Goal: Task Accomplishment & Management: Manage account settings

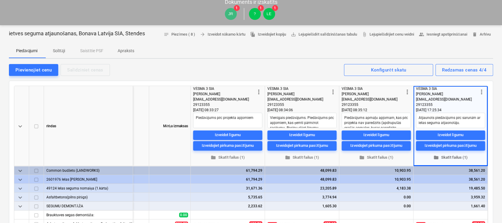
scroll to position [79, 0]
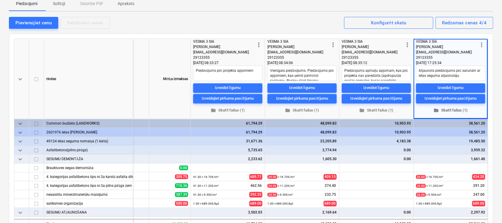
click at [449, 110] on span "folder Skatīt failus (1)" at bounding box center [450, 110] width 64 height 7
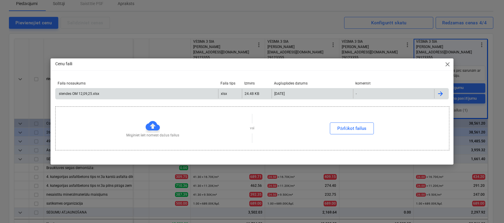
click at [140, 96] on div "stendes OM 12,09,25.xlsx" at bounding box center [137, 94] width 162 height 10
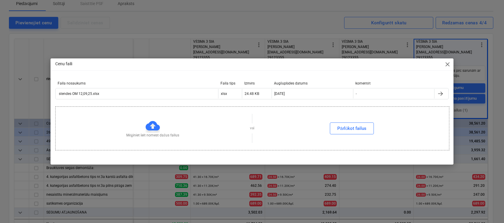
click at [185, 64] on div "Cenu faili close" at bounding box center [251, 65] width 403 height 12
click at [447, 67] on span "close" at bounding box center [447, 64] width 7 height 7
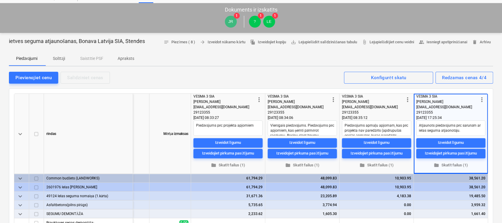
scroll to position [0, 0]
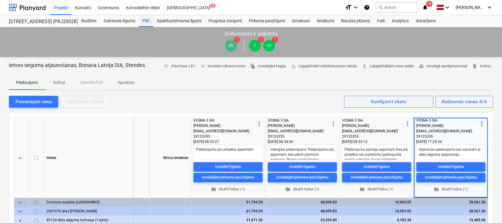
click at [146, 20] on div "PSF" at bounding box center [146, 21] width 15 height 12
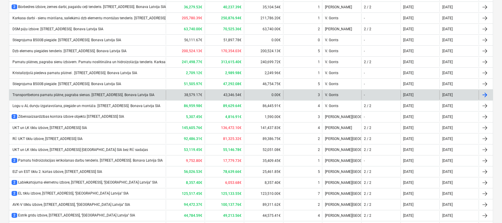
scroll to position [198, 0]
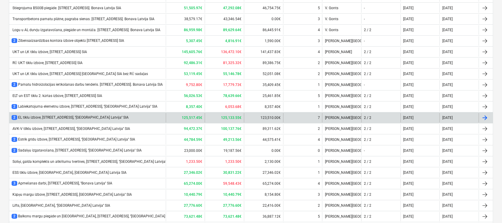
click at [73, 114] on div "2 EL tīklu izbūve, Stendes iela 8, ''Bonava Latvija'' SIA" at bounding box center [87, 118] width 157 height 10
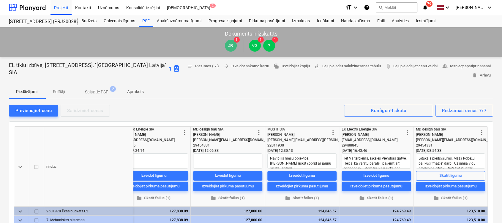
type textarea "x"
click at [64, 6] on div "Projekti" at bounding box center [60, 7] width 21 height 15
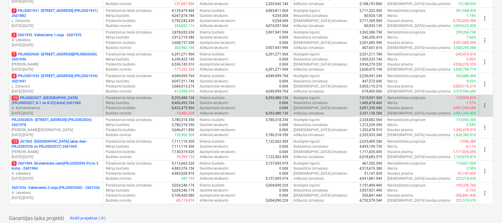
scroll to position [281, 0]
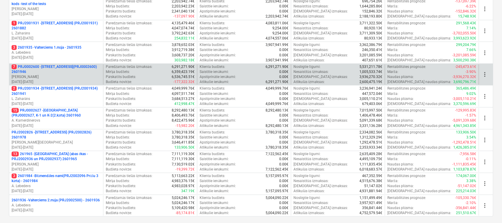
click at [58, 67] on p "7 PRJ0002600 - Vienības gatve 24, E1 ēka(PRJ0002600) 2601946" at bounding box center [56, 69] width 89 height 10
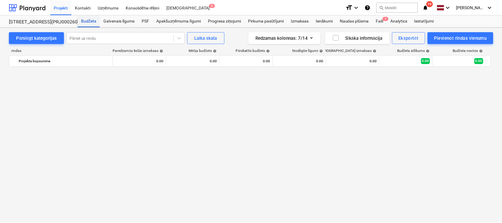
scroll to position [5086, 0]
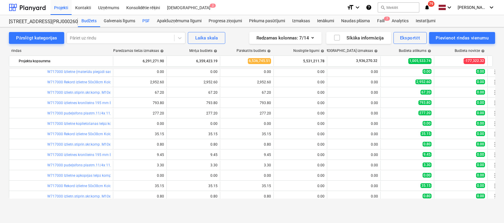
click at [146, 20] on div "PSF" at bounding box center [146, 21] width 15 height 12
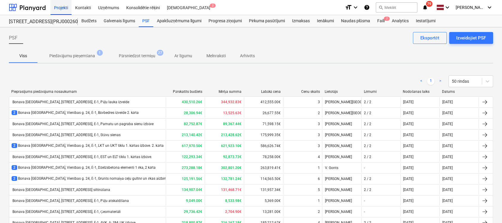
click at [63, 5] on div "Projekti" at bounding box center [60, 7] width 21 height 15
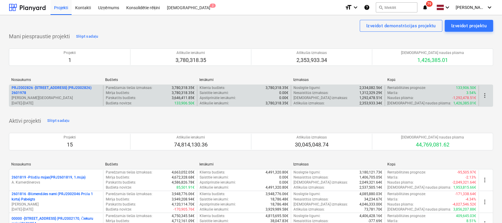
click at [56, 86] on p "PRJ2002826 - Stendes iela 8, E2 (PRJ2002826) 2601978" at bounding box center [56, 91] width 89 height 10
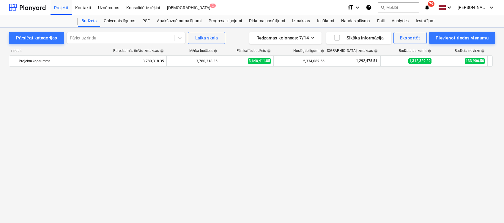
scroll to position [5086, 0]
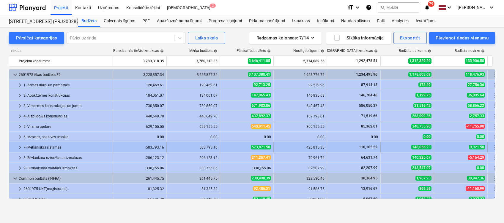
click at [17, 146] on span "keyboard_arrow_right" at bounding box center [19, 147] width 7 height 7
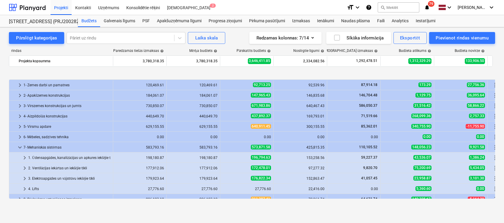
scroll to position [40, 0]
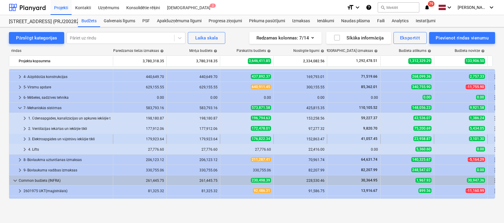
click at [26, 137] on span "keyboard_arrow_right" at bounding box center [24, 139] width 7 height 7
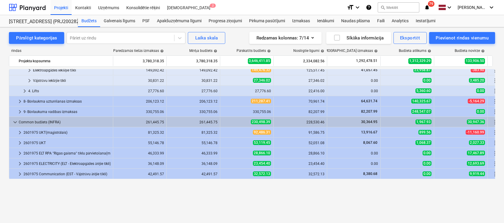
scroll to position [79, 0]
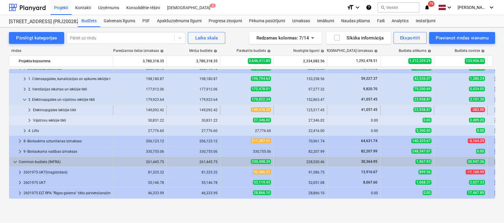
click at [29, 110] on span "keyboard_arrow_right" at bounding box center [29, 110] width 7 height 7
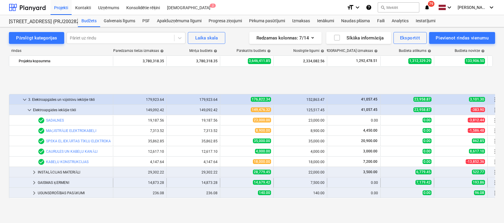
scroll to position [119, 0]
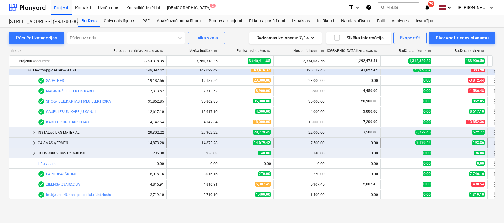
click at [34, 143] on span "keyboard_arrow_right" at bounding box center [34, 143] width 7 height 7
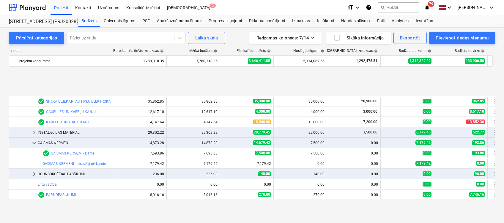
scroll to position [158, 0]
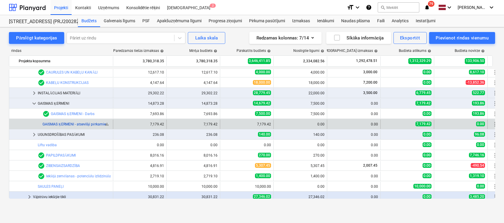
click at [91, 122] on link "GAISMAS ĶERMENI - atsevišķi pērkamie" at bounding box center [73, 124] width 63 height 4
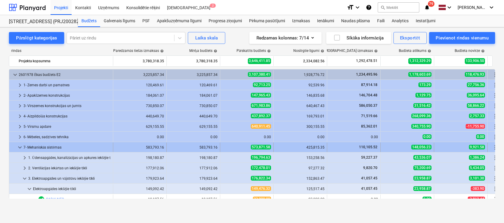
click at [18, 147] on span "keyboard_arrow_down" at bounding box center [19, 147] width 7 height 7
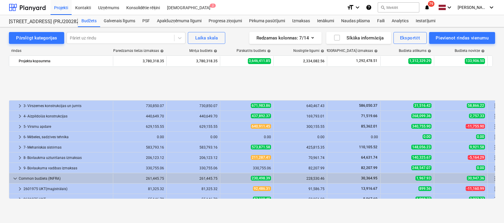
scroll to position [67, 0]
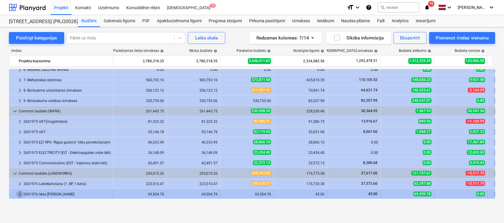
click at [18, 194] on span "keyboard_arrow_right" at bounding box center [19, 194] width 7 height 7
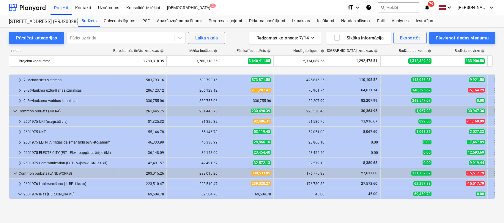
scroll to position [99, 0]
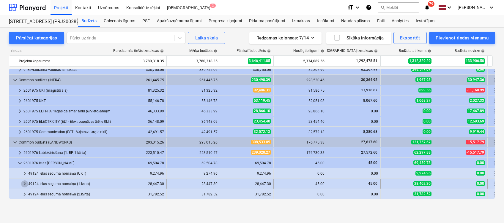
click at [24, 182] on span "keyboard_arrow_right" at bounding box center [24, 184] width 7 height 7
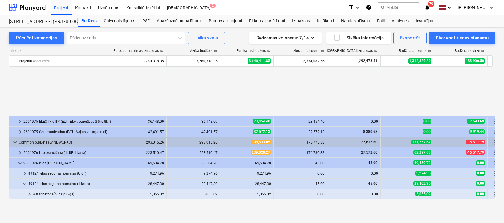
scroll to position [161, 0]
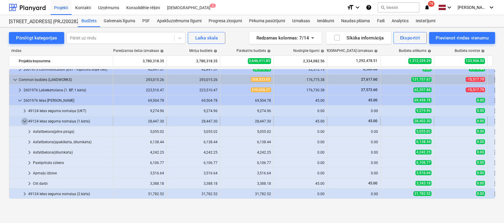
click at [24, 118] on span "keyboard_arrow_down" at bounding box center [24, 121] width 7 height 7
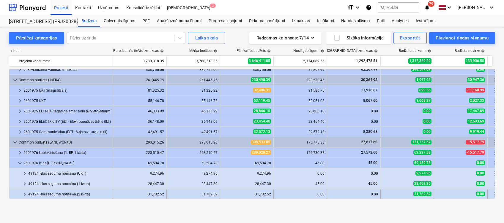
click at [25, 193] on span "keyboard_arrow_right" at bounding box center [24, 194] width 7 height 7
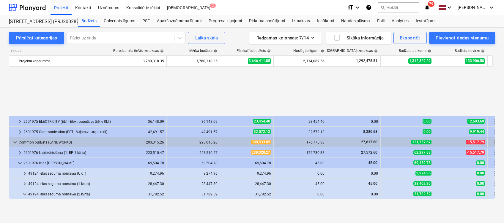
scroll to position [171, 0]
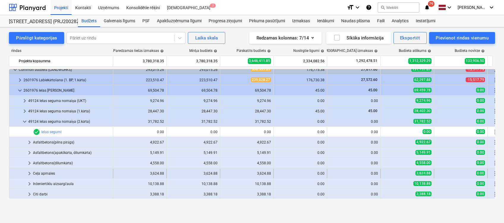
click at [28, 172] on span "keyboard_arrow_right" at bounding box center [29, 173] width 7 height 7
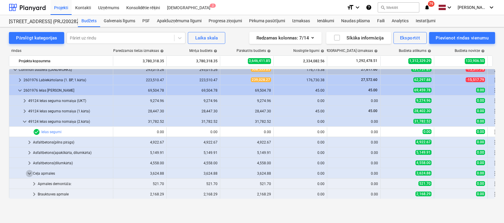
click at [28, 172] on span "keyboard_arrow_down" at bounding box center [29, 173] width 7 height 7
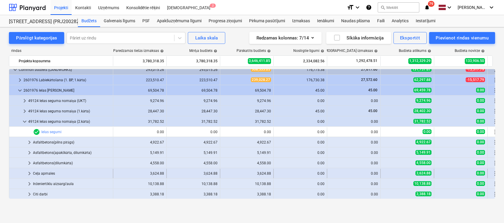
click at [29, 173] on span "keyboard_arrow_right" at bounding box center [29, 173] width 7 height 7
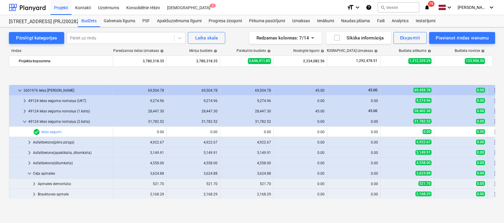
scroll to position [203, 0]
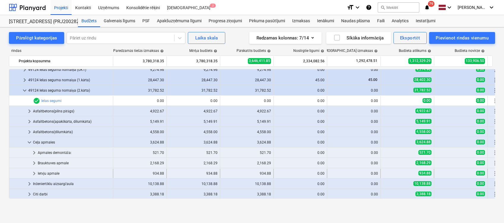
click at [33, 173] on span "keyboard_arrow_right" at bounding box center [34, 173] width 7 height 7
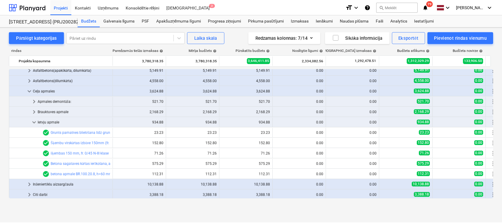
scroll to position [255, 0]
click at [378, 21] on div "Faili" at bounding box center [380, 21] width 15 height 12
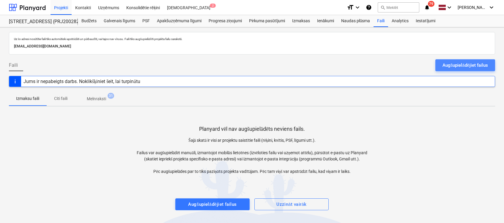
click at [455, 67] on div "Augšupielādējiet failus" at bounding box center [464, 65] width 45 height 8
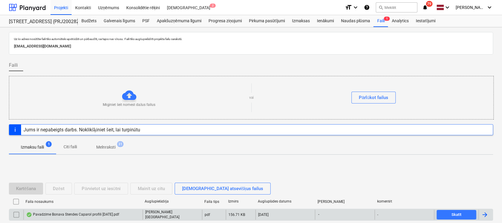
click at [100, 217] on div "Pavadzīme Bonava Stendes Caparol profili 17.09.2025.pdf" at bounding box center [82, 215] width 119 height 10
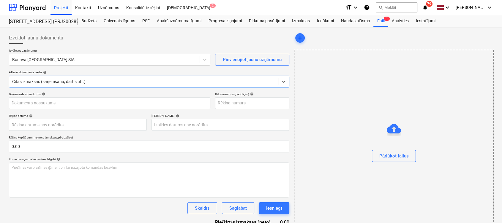
type input "0"
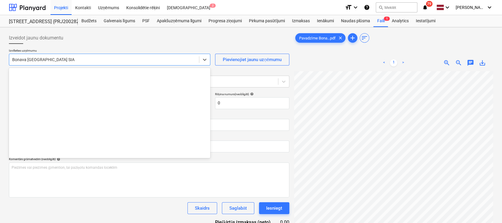
click at [160, 61] on div at bounding box center [104, 60] width 184 height 6
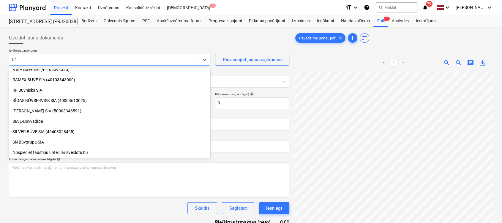
scroll to position [254, 0]
type input "būvse"
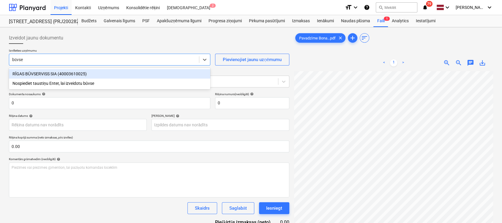
click at [133, 74] on div "RĪGAS BŪVSERVISS SIA (40003610025)" at bounding box center [109, 74] width 201 height 10
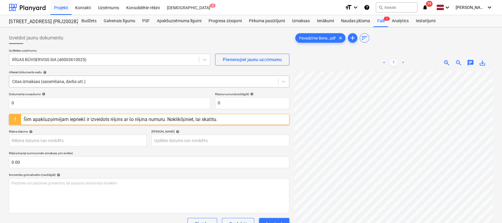
scroll to position [0, 37]
click at [481, 60] on span "save_alt" at bounding box center [482, 62] width 7 height 7
click at [56, 100] on input "0" at bounding box center [109, 103] width 201 height 12
drag, startPoint x: 9, startPoint y: 104, endPoint x: 0, endPoint y: 103, distance: 8.7
click at [0, 104] on html "Projekti Kontakti Uzņēmums Konsolidētie rēķini Iesūtne 2 format_size keyboard_a…" at bounding box center [251, 111] width 502 height 223
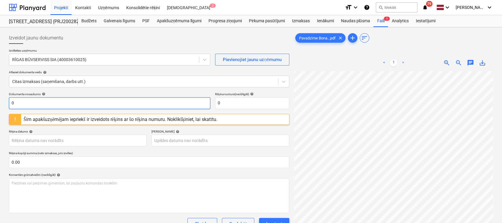
paste input "Pavadzīme Bonava Stendes Caparol profili 17.09.2025"
type input "Pavadzīme Bonava Stendes Caparol profili 17.09.2025.pdf"
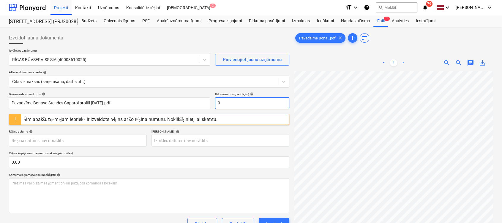
click at [242, 104] on input "0" at bounding box center [252, 103] width 74 height 12
drag, startPoint x: 242, startPoint y: 104, endPoint x: 217, endPoint y: 106, distance: 25.6
click at [217, 106] on input "0" at bounding box center [252, 103] width 74 height 12
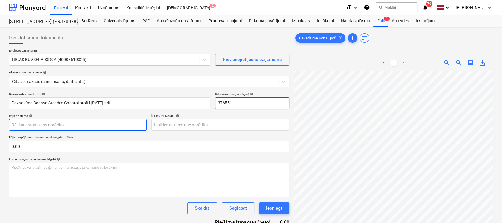
type input "376551"
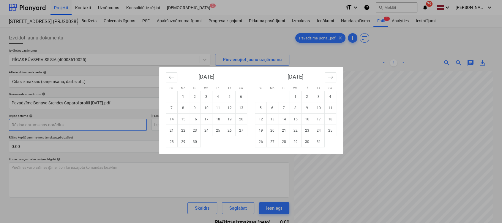
click at [84, 127] on body "Projekti Kontakti Uzņēmums Konsolidētie rēķini Iesūtne 2 format_size keyboard_a…" at bounding box center [251, 111] width 502 height 223
click at [208, 119] on td "17" at bounding box center [206, 119] width 12 height 11
type input "[DATE]"
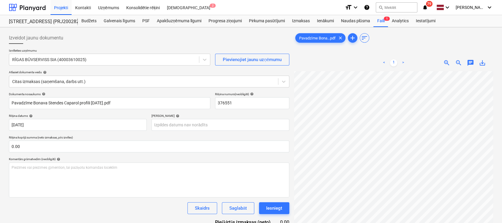
scroll to position [79, 37]
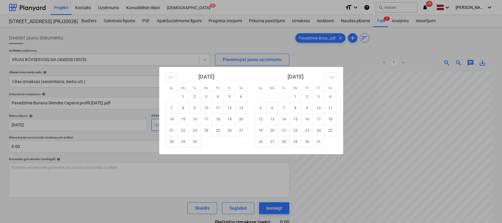
click at [232, 125] on body "Projekti Kontakti Uzņēmums Konsolidētie rēķini Iesūtne 2 format_size keyboard_a…" at bounding box center [251, 111] width 502 height 223
click at [331, 79] on icon "Move forward to switch to the next month." at bounding box center [331, 78] width 6 height 6
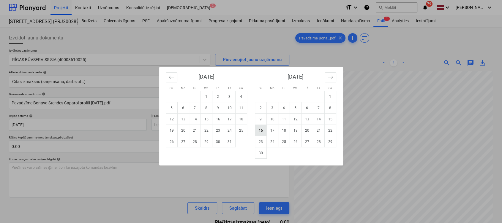
click at [258, 130] on td "16" at bounding box center [261, 130] width 12 height 11
type input "16 Nov 2025"
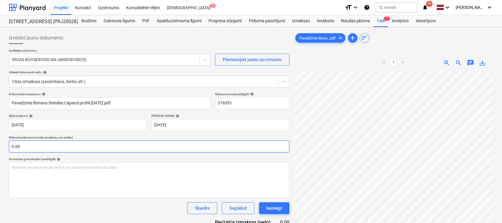
scroll to position [83, 113]
click at [104, 146] on input "text" at bounding box center [149, 147] width 280 height 12
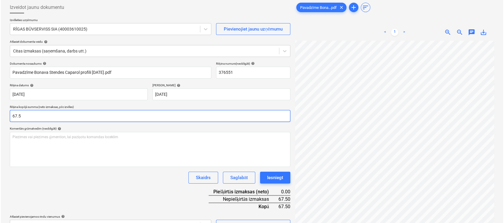
scroll to position [59, 0]
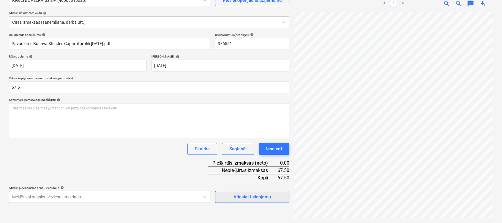
type input "67.50"
click at [248, 197] on div "Atlasiet lielapjomu" at bounding box center [251, 197] width 37 height 8
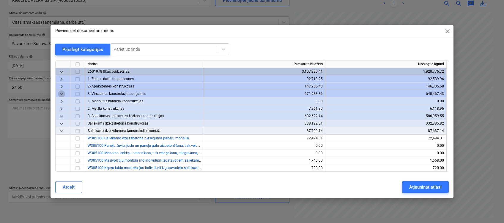
click at [59, 95] on span "keyboard_arrow_down" at bounding box center [61, 94] width 7 height 7
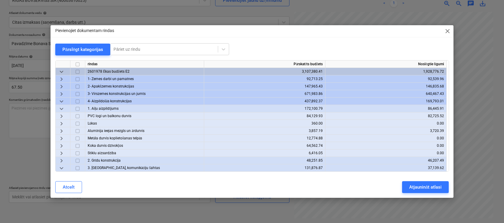
click at [60, 102] on span "keyboard_arrow_down" at bounding box center [61, 101] width 7 height 7
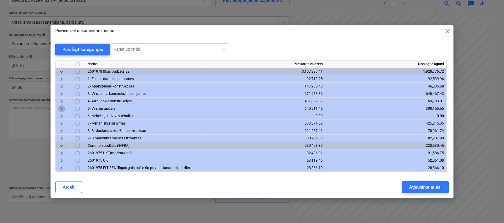
click at [60, 110] on span "keyboard_arrow_right" at bounding box center [61, 108] width 7 height 7
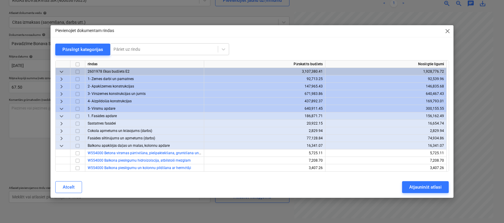
click at [62, 116] on span "keyboard_arrow_down" at bounding box center [61, 116] width 7 height 7
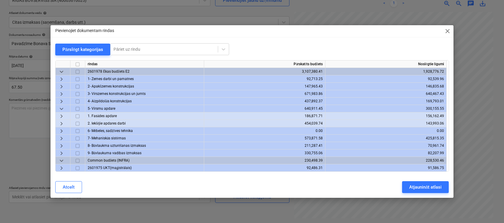
click at [62, 116] on span "keyboard_arrow_right" at bounding box center [61, 116] width 7 height 7
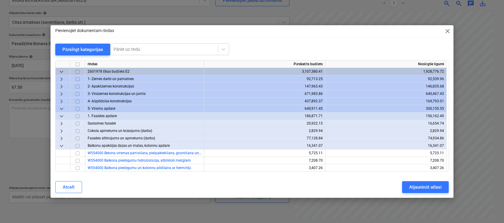
click at [62, 132] on span "keyboard_arrow_right" at bounding box center [61, 131] width 7 height 7
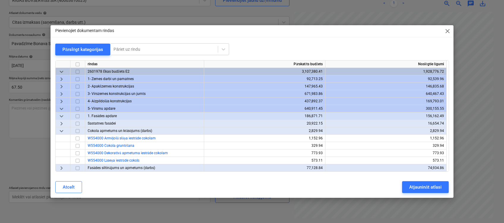
click at [59, 132] on span "keyboard_arrow_down" at bounding box center [61, 131] width 7 height 7
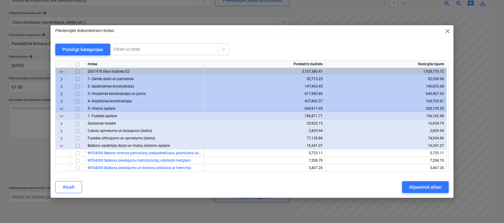
click at [60, 139] on span "keyboard_arrow_right" at bounding box center [61, 138] width 7 height 7
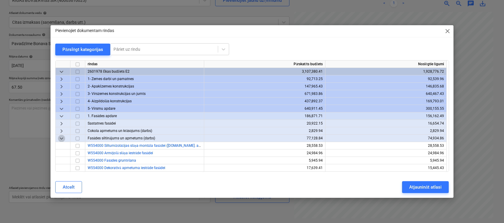
click at [60, 139] on span "keyboard_arrow_down" at bounding box center [61, 138] width 7 height 7
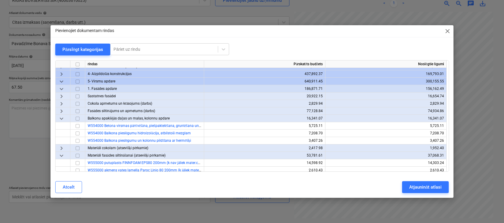
scroll to position [40, 0]
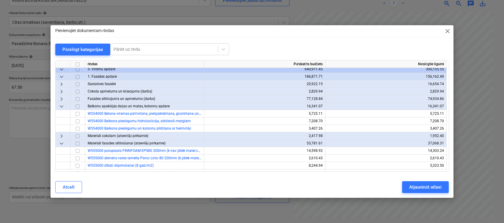
click at [60, 105] on span "keyboard_arrow_down" at bounding box center [61, 106] width 7 height 7
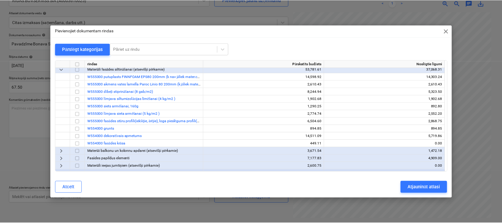
scroll to position [79, 0]
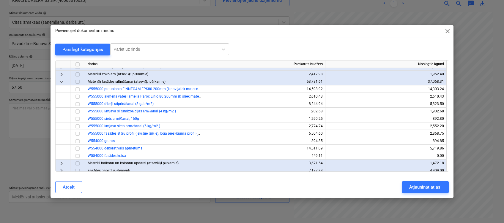
click at [59, 74] on span "keyboard_arrow_right" at bounding box center [61, 74] width 7 height 7
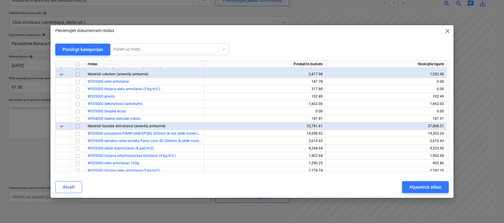
click at [59, 76] on span "keyboard_arrow_down" at bounding box center [61, 74] width 7 height 7
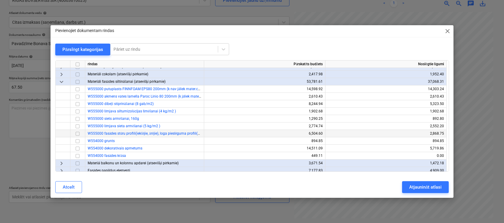
click at [79, 134] on input "checkbox" at bounding box center [77, 133] width 7 height 7
click at [428, 185] on div "Atjaunināt atlasi" at bounding box center [425, 188] width 32 height 8
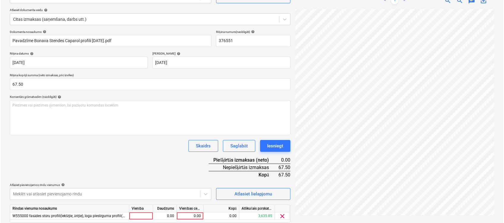
scroll to position [83, 0]
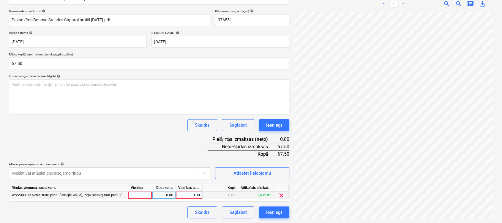
click at [188, 194] on div "0.00" at bounding box center [189, 195] width 22 height 7
type input "67.5"
click at [149, 154] on div "Dokumenta nosaukums help Pavadzīme Bonava Stendes Caparol profili 17.09.2025.pd…" at bounding box center [149, 113] width 280 height 209
click at [275, 209] on div "Iesniegt" at bounding box center [274, 213] width 16 height 8
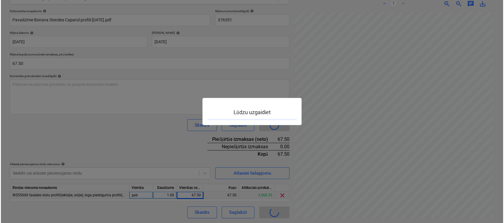
scroll to position [83, 113]
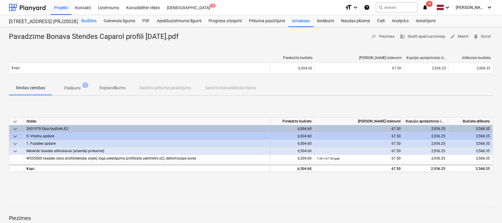
click at [90, 19] on div "Budžets" at bounding box center [89, 21] width 22 height 12
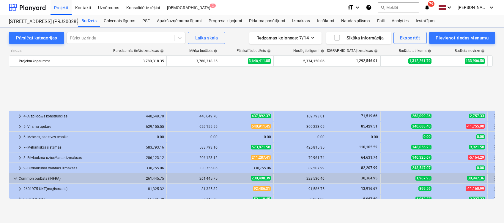
scroll to position [255, 0]
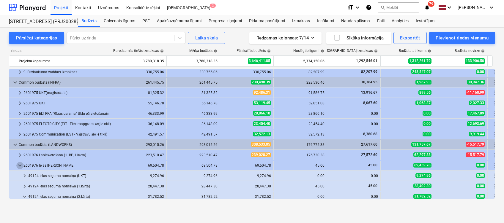
click at [19, 165] on span "keyboard_arrow_down" at bounding box center [19, 165] width 7 height 7
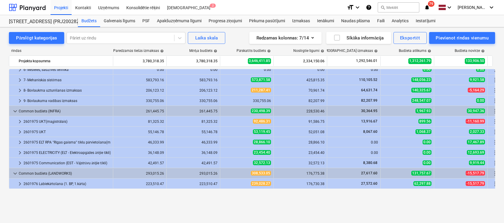
scroll to position [28, 0]
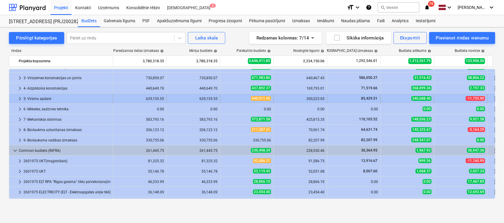
click at [19, 98] on span "keyboard_arrow_right" at bounding box center [19, 98] width 7 height 7
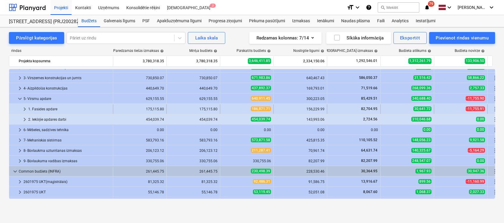
click at [24, 110] on span "keyboard_arrow_right" at bounding box center [24, 109] width 7 height 7
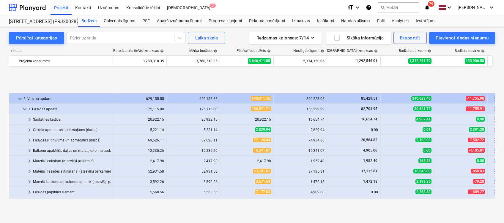
scroll to position [67, 0]
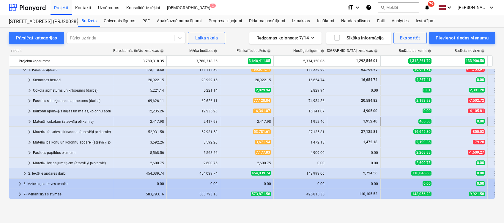
click at [28, 122] on span "keyboard_arrow_right" at bounding box center [29, 121] width 7 height 7
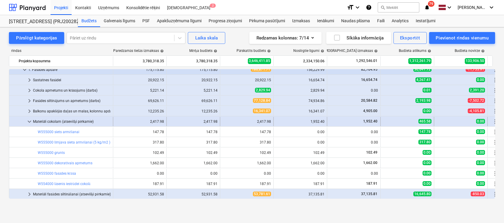
click at [29, 125] on div "keyboard_arrow_down" at bounding box center [29, 122] width 7 height 10
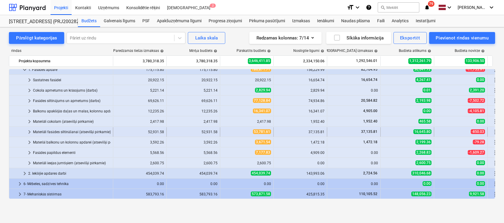
click at [30, 132] on span "keyboard_arrow_right" at bounding box center [29, 132] width 7 height 7
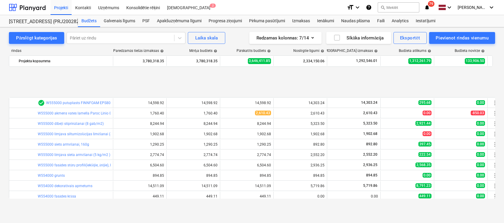
scroll to position [147, 0]
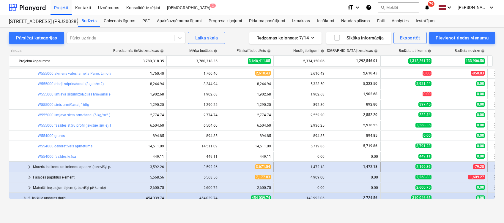
click at [29, 167] on span "keyboard_arrow_right" at bounding box center [29, 167] width 7 height 7
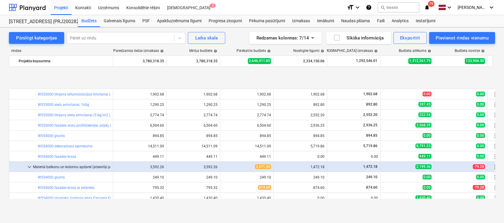
scroll to position [186, 0]
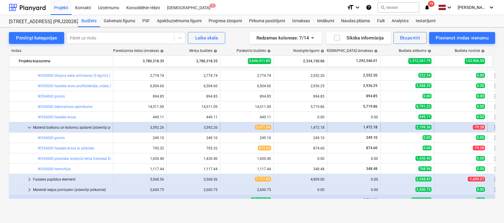
click at [30, 128] on span "keyboard_arrow_down" at bounding box center [29, 127] width 7 height 7
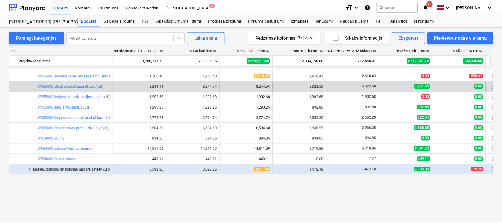
scroll to position [107, 0]
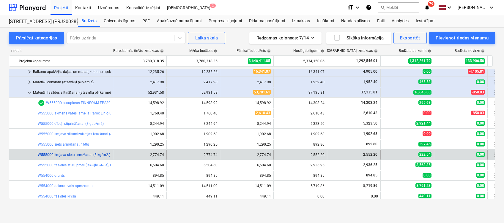
click at [87, 154] on link "W555000 līmjava sieta armēšanai (5 kg/m2 )" at bounding box center [74, 155] width 72 height 4
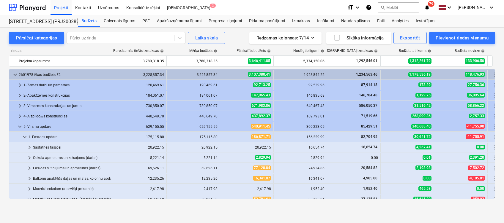
scroll to position [107, 0]
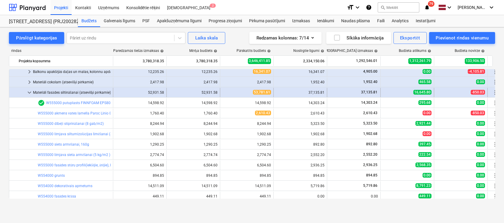
click at [32, 89] on span "keyboard_arrow_down" at bounding box center [29, 92] width 7 height 7
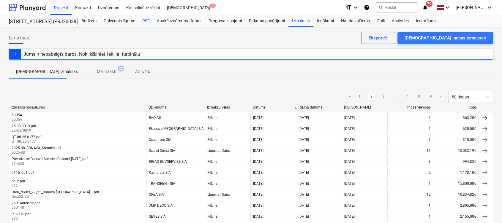
click at [146, 20] on div "PSF" at bounding box center [146, 21] width 15 height 12
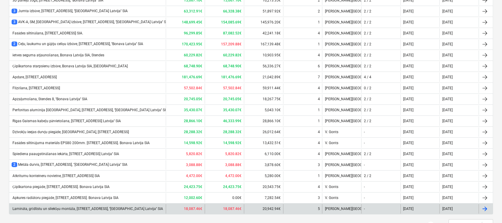
scroll to position [448, 0]
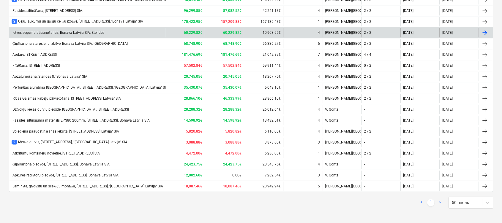
click at [48, 29] on div "ietves seguma atjaunošanas, Bonava Latvija SIA, Stendes" at bounding box center [87, 33] width 157 height 10
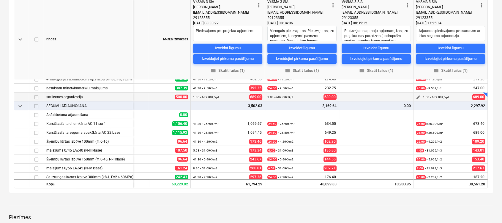
scroll to position [79, 98]
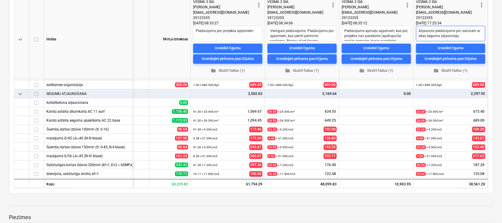
drag, startPoint x: 452, startPoint y: 31, endPoint x: 462, endPoint y: 32, distance: 10.2
click at [453, 31] on textarea "Atjaunots piedāvājums pēc sarunām ar ielas seguma atjaonotāju." at bounding box center [450, 33] width 69 height 15
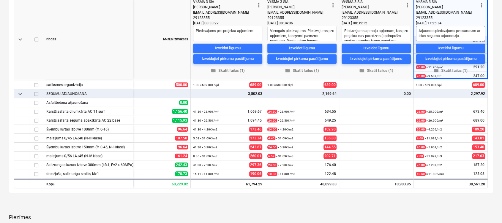
type textarea "x"
type textarea "Atjaunots piedāvājums/ pēc sarunām ar ielas seguma atjaonotāju."
type textarea "x"
type textarea "Atjaunots piedāvājums/a pēc sarunām ar ielas seguma atjaonotāju."
type textarea "x"
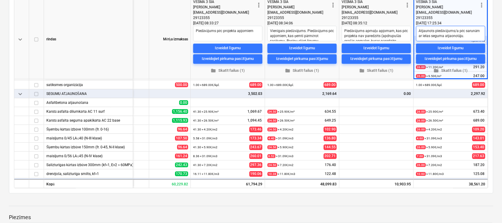
type textarea "Atjaunots piedāvājums/ap pēc sarunām ar ielas seguma atjaonotāju."
type textarea "x"
type textarea "Atjaunots piedāvājums/apj pēc sarunām ar ielas seguma atjaonotāju."
type textarea "x"
type textarea "Atjaunots piedāvājums/apjo pēc sarunām ar ielas seguma atjaonotāju."
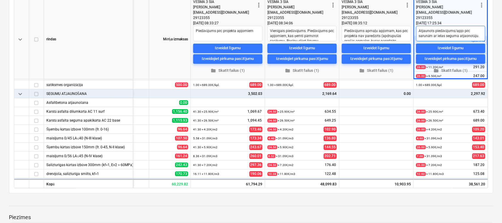
type textarea "x"
type textarea "Atjaunots piedāvājums/apjom pēc sarunām ar ielas seguma atjaonotāju."
type textarea "x"
type textarea "Atjaunots piedāvājums/apjomi pēc sarunām ar ielas seguma atjaonotāju."
click at [465, 35] on textarea "Atjaunots piedāvājums/apjomi pēc sarunām ar ielas seguma atjaonotāju." at bounding box center [450, 33] width 69 height 15
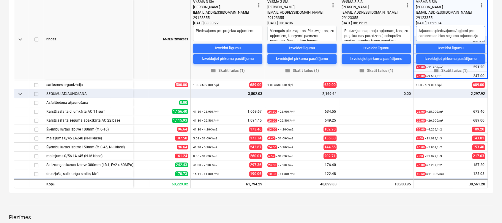
type textarea "x"
type textarea "Atjaunots piedāvājums/apjomi pēc sarunām ar ielas seguma atjanotāju."
type textarea "x"
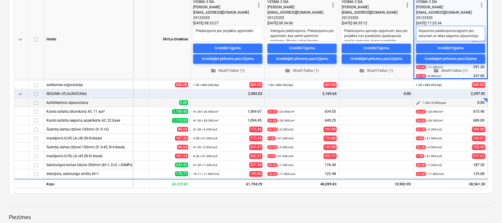
type textarea "Atjaunots piedāvājums/apjomi pēc sarunām ar ielas seguma atjaunotāju."
click at [452, 100] on div "1.00 × 0.00€ / pcs 0.00" at bounding box center [454, 102] width 62 height 9
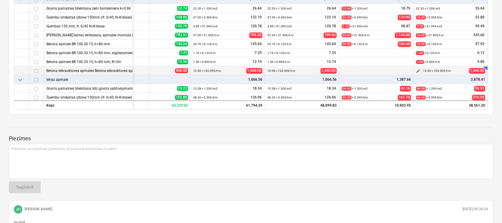
scroll to position [972, 98]
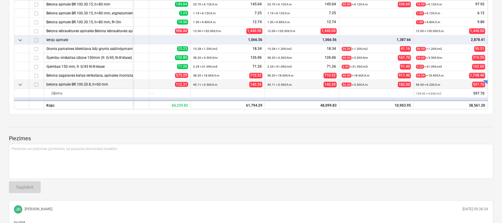
click at [419, 83] on small "96.00 × 6.23€ / t.m" at bounding box center [428, 84] width 24 height 3
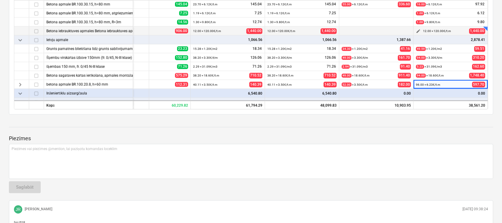
click at [451, 27] on div "12.00 × 120.00€ / t.m 1,440.00" at bounding box center [454, 30] width 62 height 9
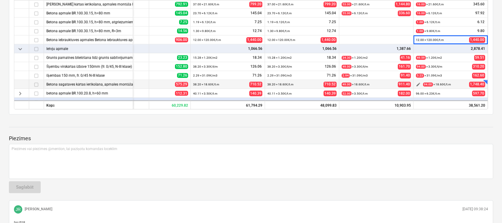
scroll to position [1003, 98]
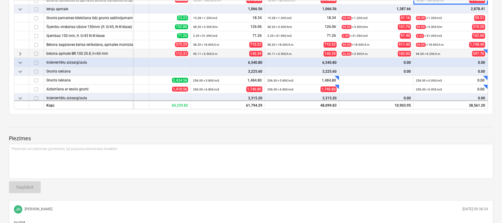
click at [434, 53] on small "96.00 × 6.23€ / t.m" at bounding box center [428, 53] width 24 height 3
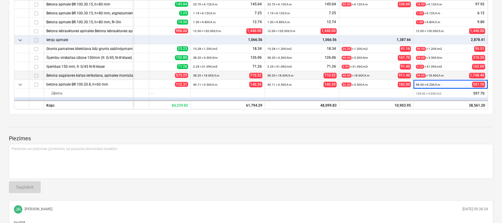
scroll to position [1011, 98]
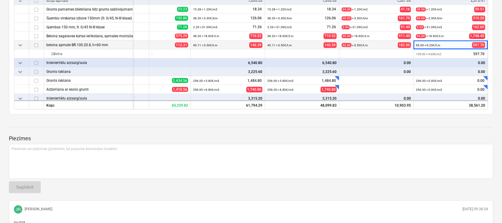
click at [22, 44] on span "keyboard_arrow_down" at bounding box center [20, 45] width 7 height 7
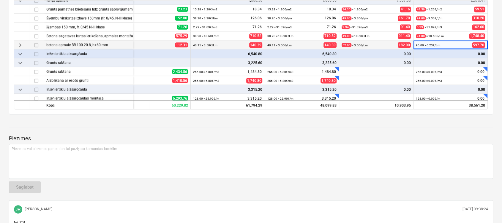
click at [22, 44] on span "keyboard_arrow_right" at bounding box center [20, 45] width 7 height 7
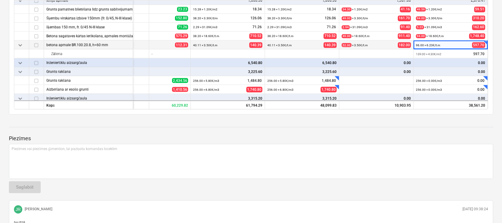
click at [441, 43] on div "96.00 × 6.23€ / t.m 597.70" at bounding box center [450, 44] width 69 height 9
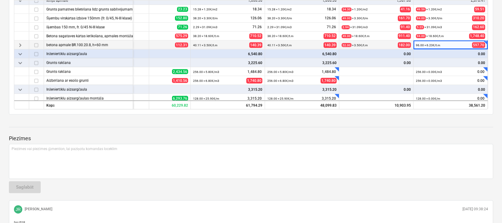
click at [441, 43] on div "96.00 × 6.23€ / t.m 597.70" at bounding box center [450, 44] width 69 height 9
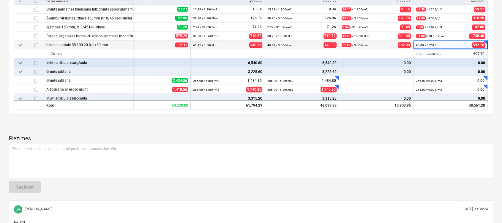
click at [484, 42] on div "+" at bounding box center [485, 42] width 4 height 4
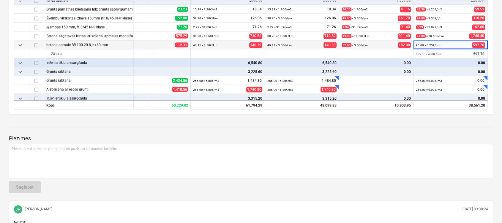
click at [18, 45] on span "keyboard_arrow_down" at bounding box center [20, 45] width 7 height 7
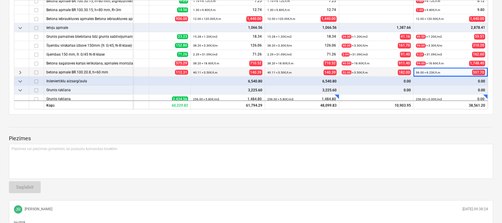
scroll to position [972, 98]
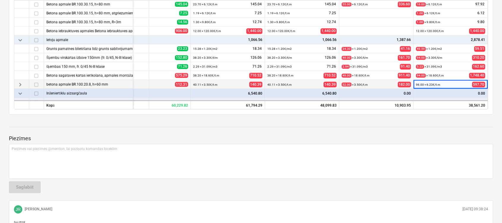
click at [458, 98] on div "0.00" at bounding box center [450, 102] width 69 height 9
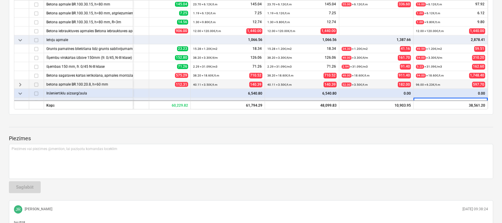
scroll to position [980, 98]
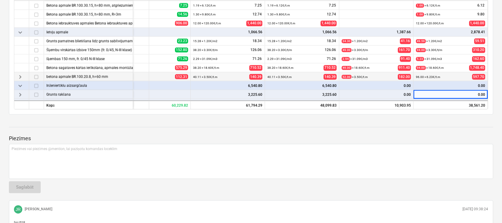
click at [458, 97] on div "0.00" at bounding box center [450, 94] width 69 height 9
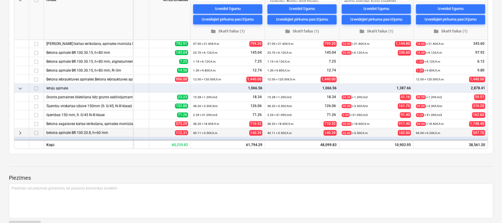
scroll to position [923, 98]
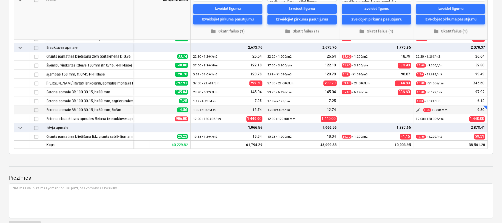
click at [416, 110] on span "edit" at bounding box center [418, 110] width 5 height 5
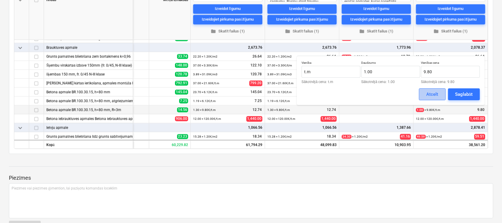
click at [437, 96] on div "Atcelt" at bounding box center [432, 95] width 12 height 8
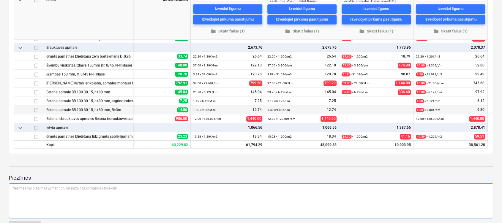
type textarea "x"
